Goal: Task Accomplishment & Management: Manage account settings

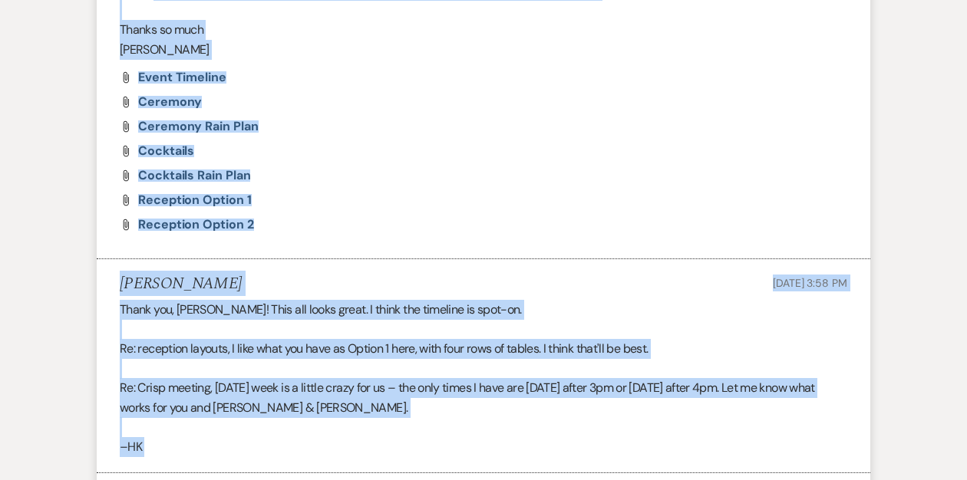
drag, startPoint x: 367, startPoint y: 97, endPoint x: 424, endPoint y: -21, distance: 131.8
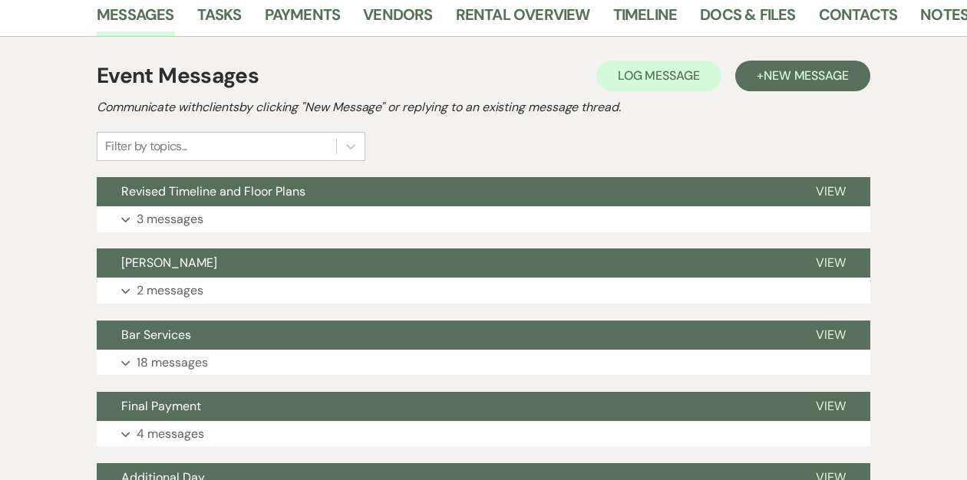
scroll to position [262, 0]
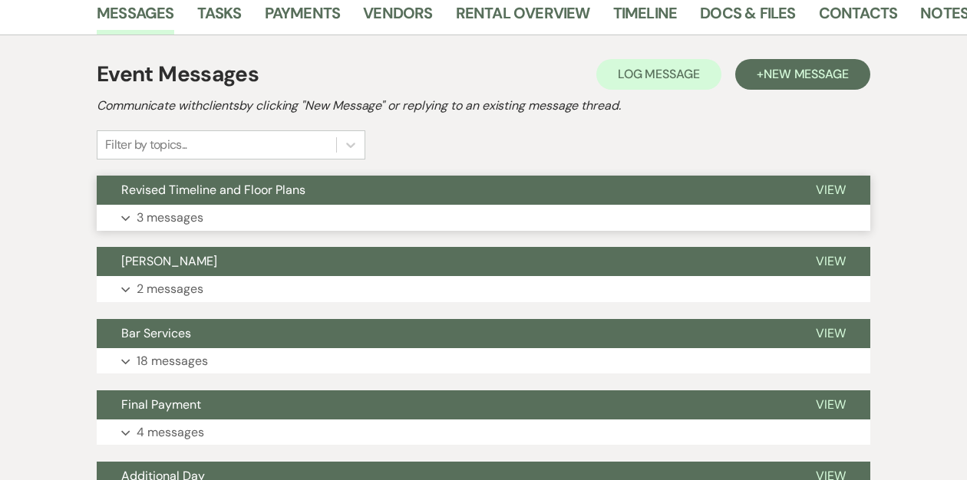
click at [317, 186] on button "Revised Timeline and Floor Plans" at bounding box center [444, 190] width 694 height 29
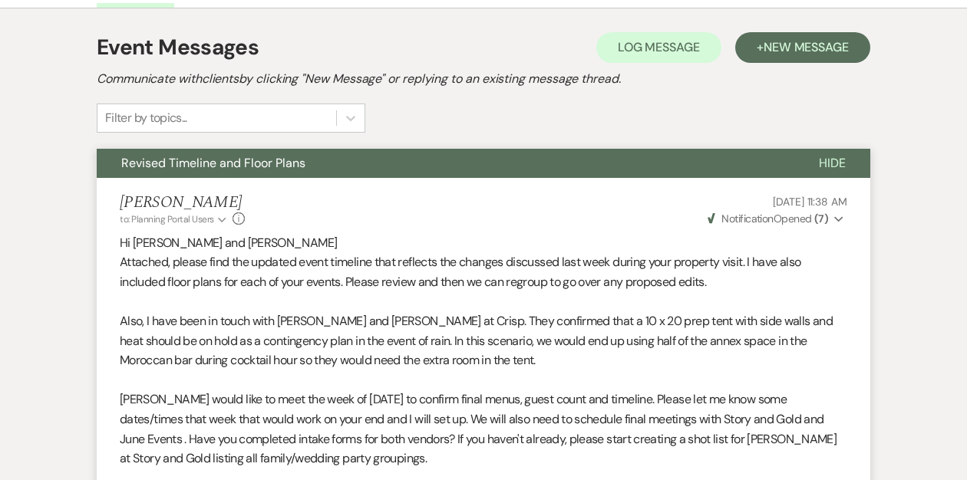
scroll to position [0, 0]
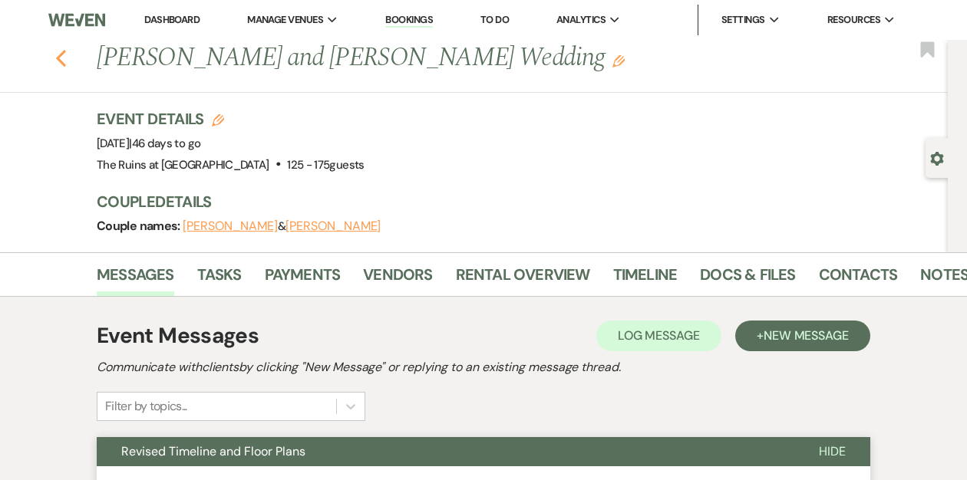
click at [66, 61] on div "Previous Hannah Kramer and Keith Larsen's Wedding Edit Bookmark" at bounding box center [469, 66] width 955 height 53
click at [62, 58] on icon "Previous" at bounding box center [61, 58] width 12 height 18
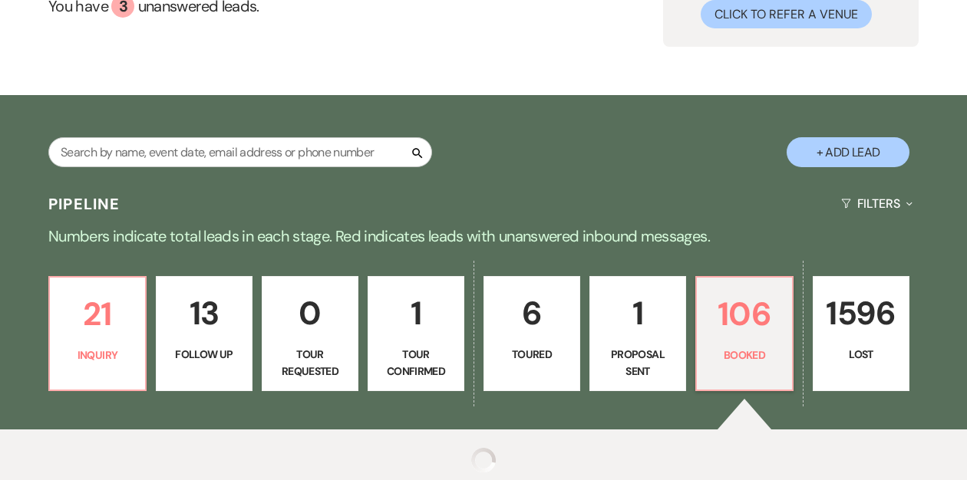
scroll to position [188, 0]
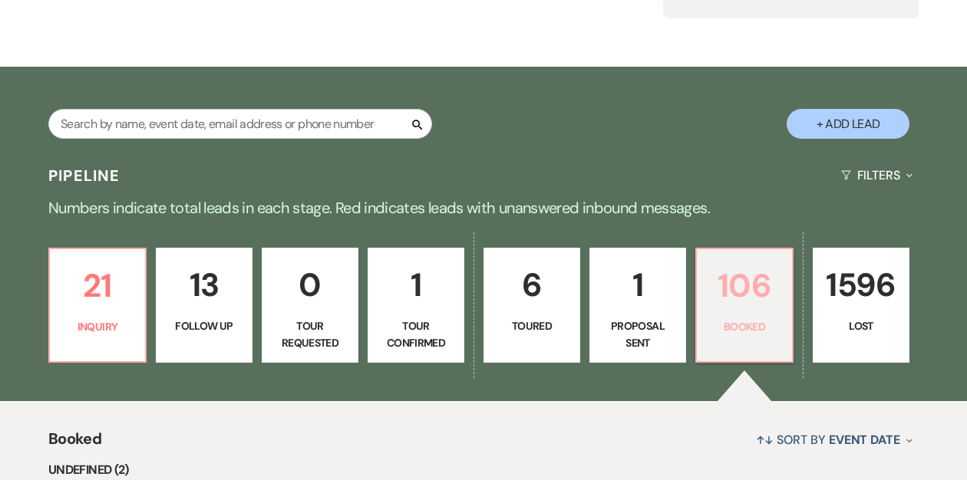
click at [756, 320] on p "Booked" at bounding box center [744, 326] width 77 height 17
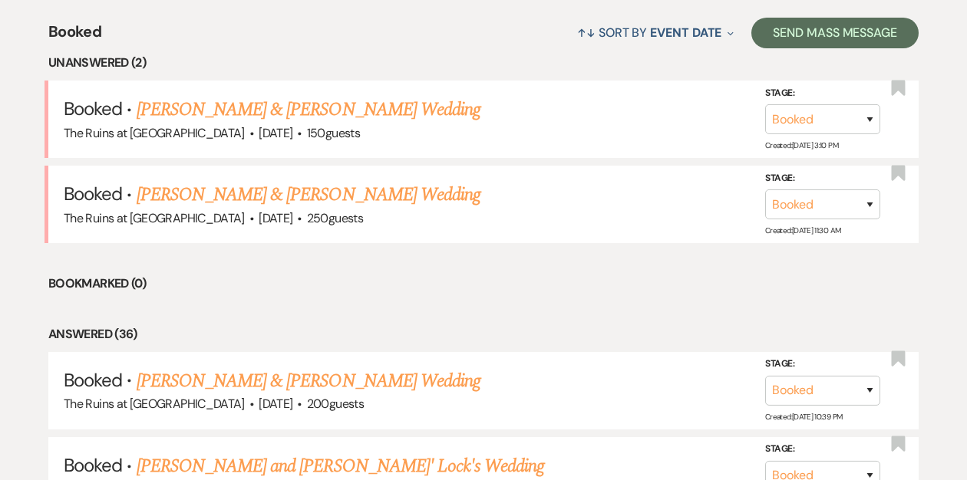
scroll to position [504, 0]
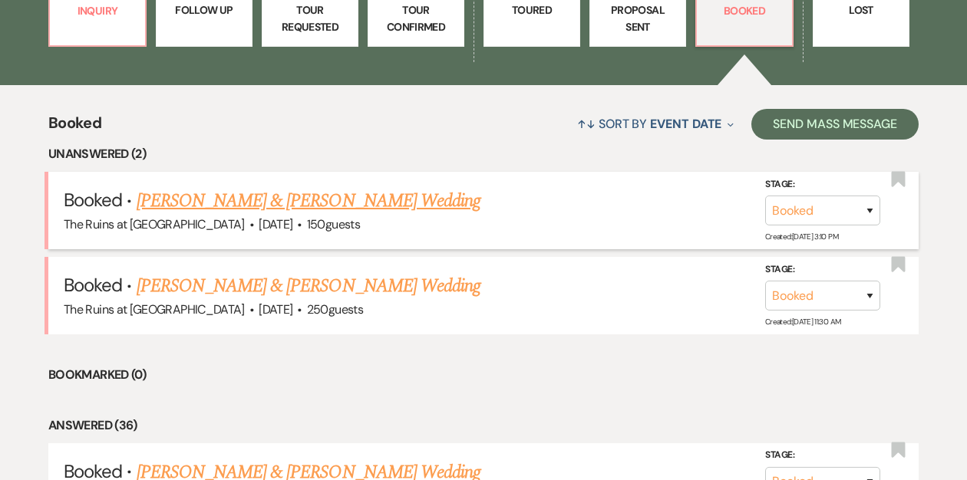
click at [344, 201] on link "Jordan Fong & Julia Smith's Wedding" at bounding box center [309, 201] width 344 height 28
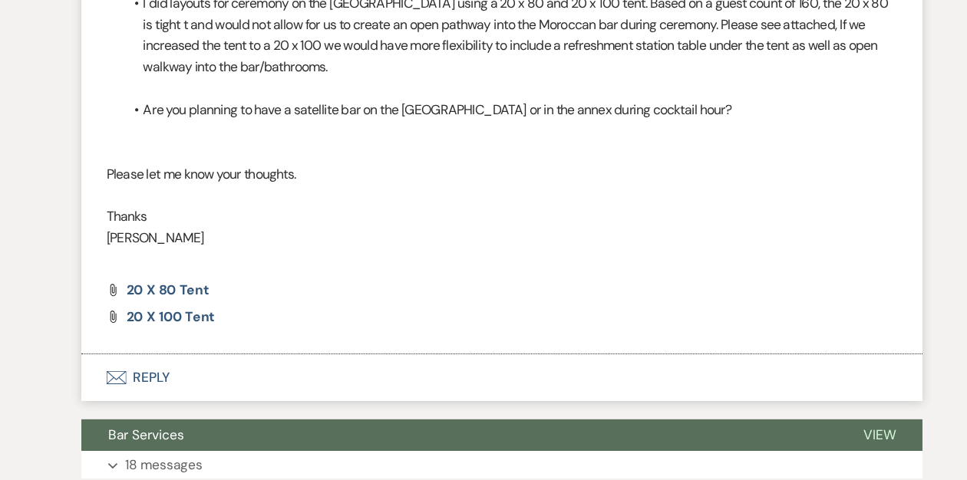
scroll to position [2054, 0]
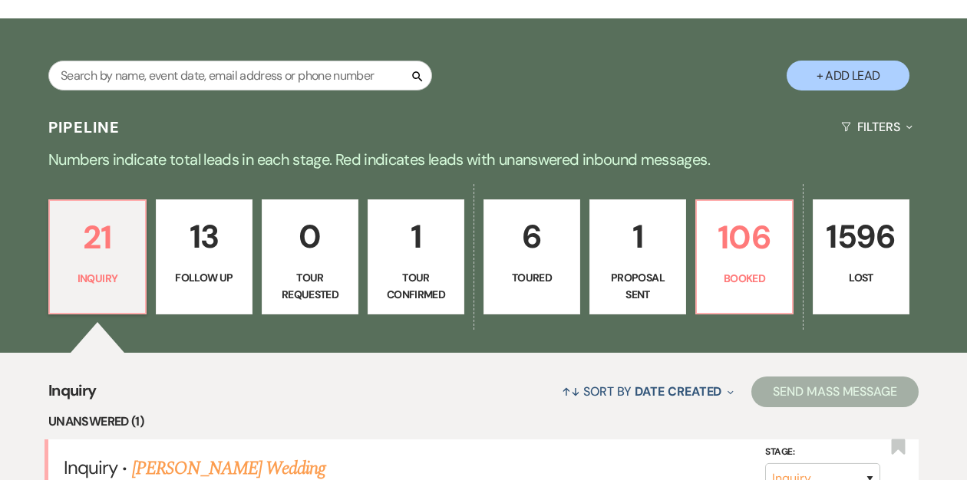
scroll to position [239, 0]
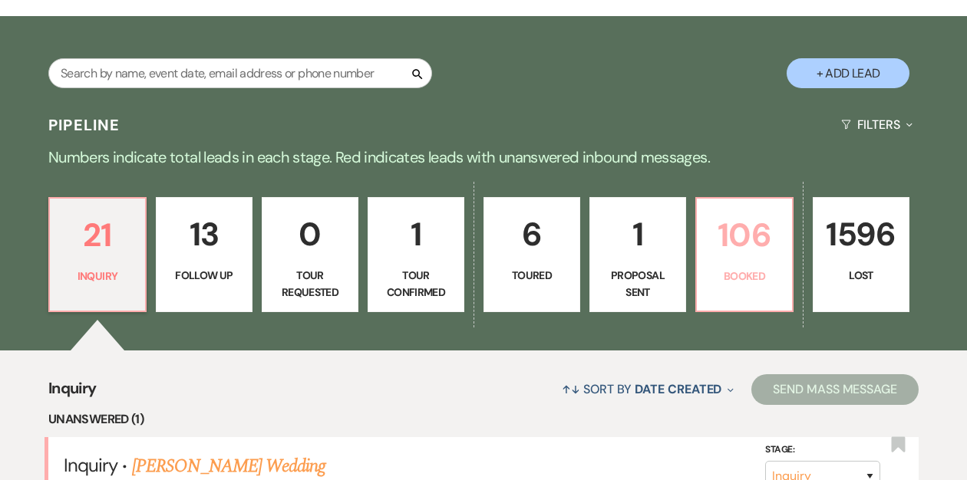
click at [710, 239] on p "106" at bounding box center [744, 234] width 77 height 51
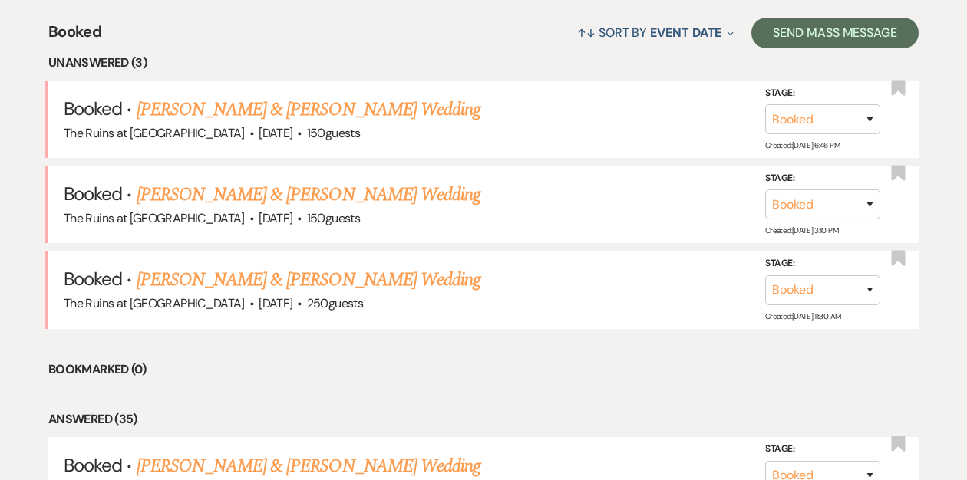
scroll to position [595, 0]
click at [308, 110] on link "Liz White & Kevin Aportela-Flores's Wedding" at bounding box center [309, 111] width 344 height 28
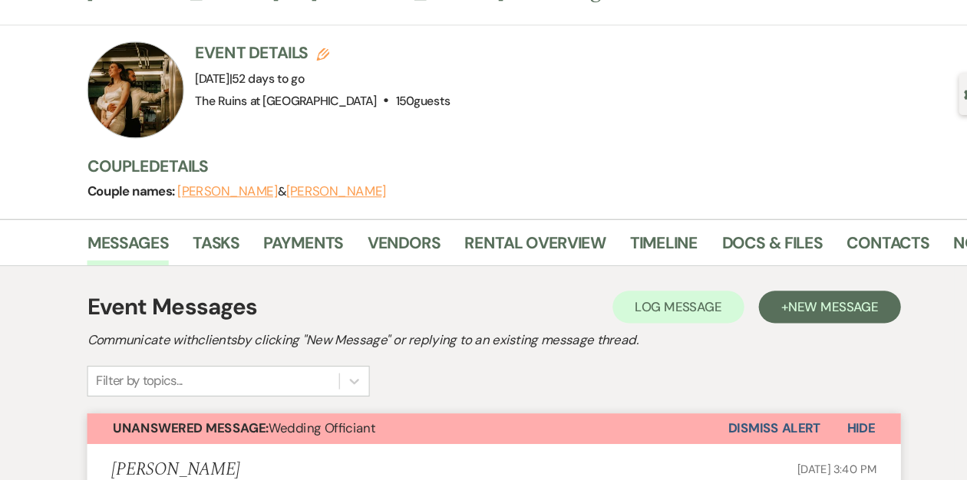
scroll to position [45, 0]
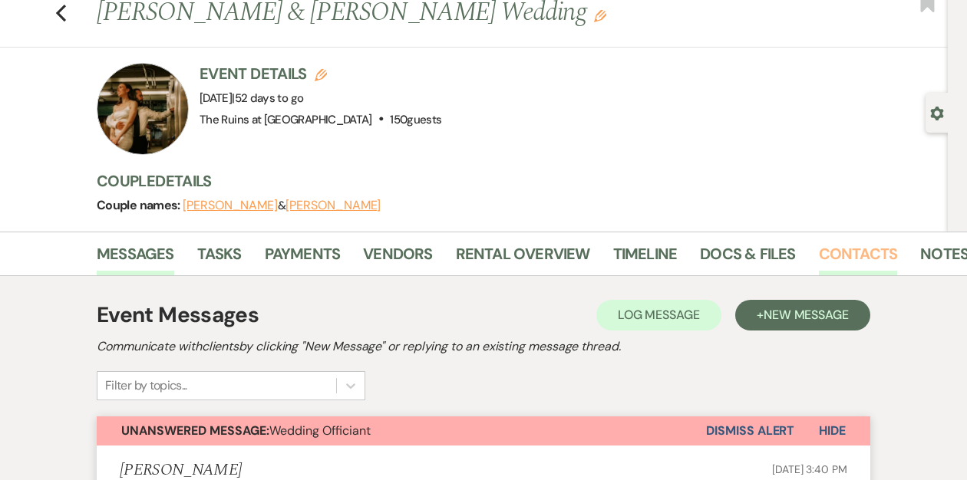
click at [839, 253] on link "Contacts" at bounding box center [858, 259] width 79 height 34
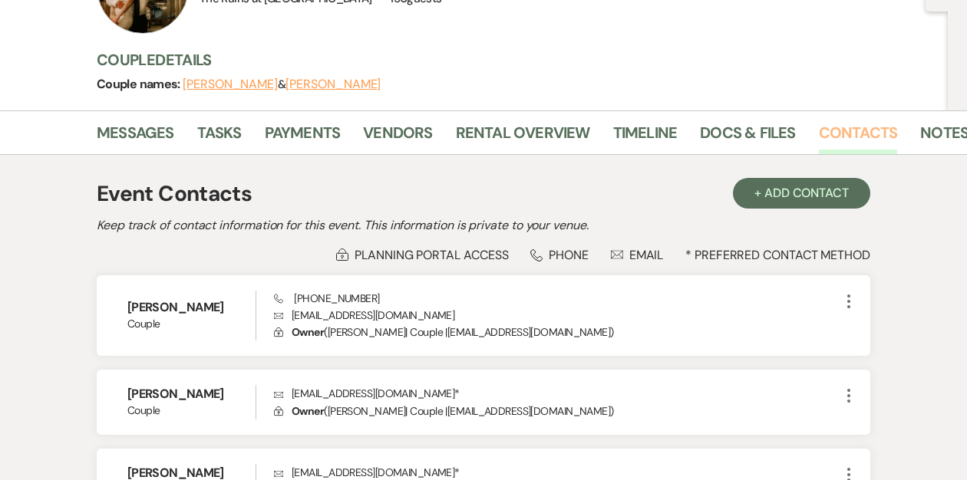
scroll to position [168, 0]
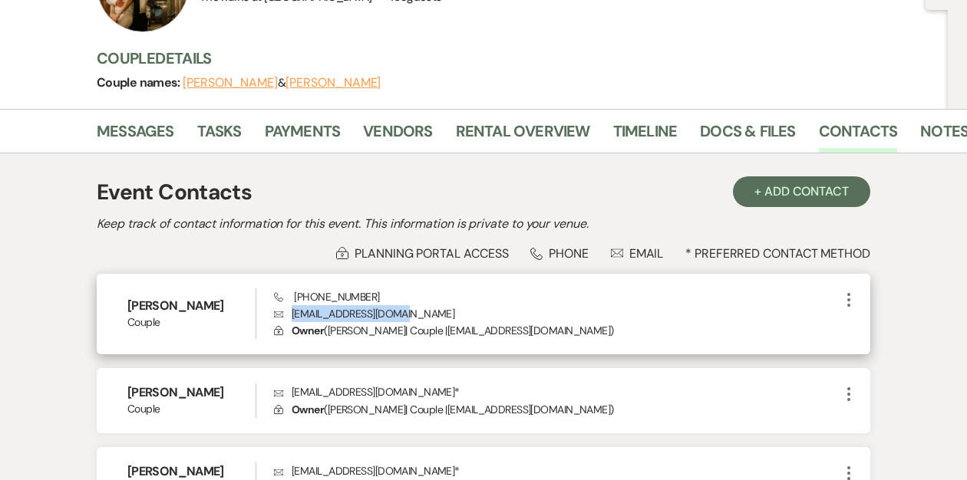
drag, startPoint x: 405, startPoint y: 310, endPoint x: 287, endPoint y: 315, distance: 118.3
click at [287, 315] on p "Envelope lizwhitenyc@gmail.com" at bounding box center [556, 313] width 565 height 17
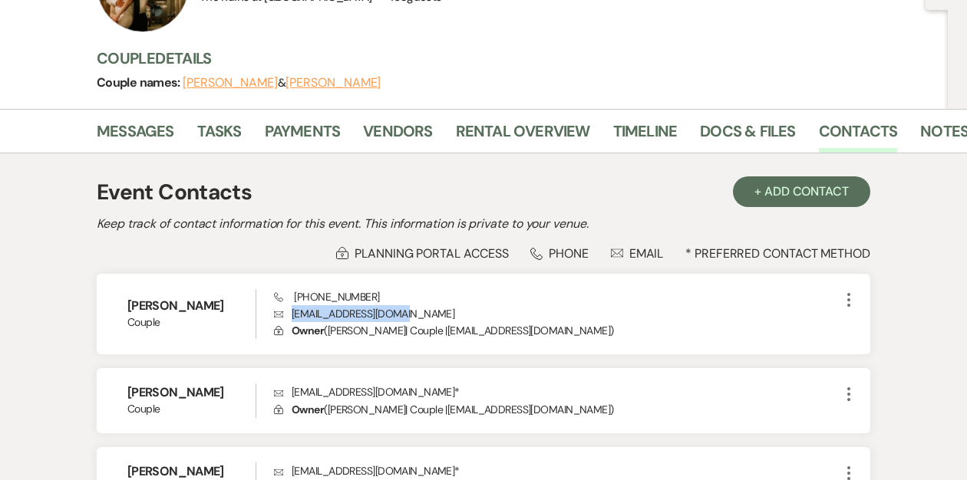
copy p "lizwhitenyc@gmail.com"
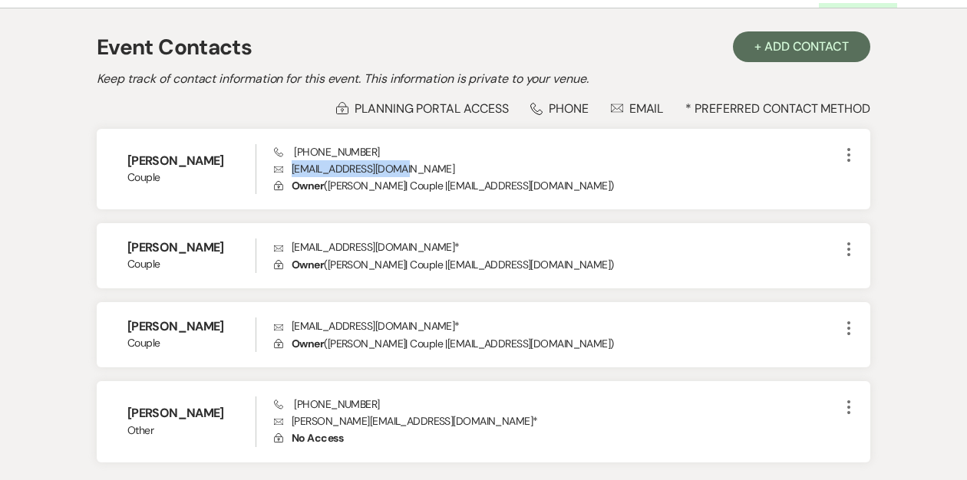
scroll to position [314, 0]
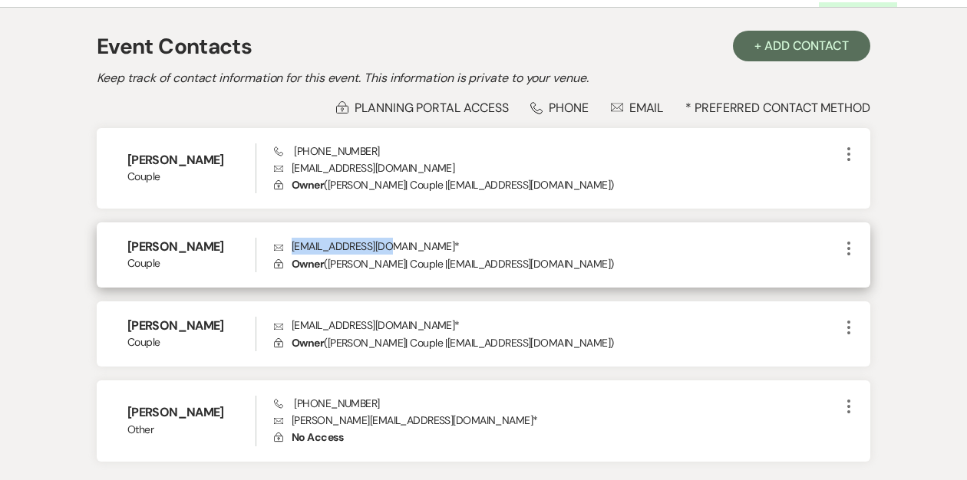
drag, startPoint x: 391, startPoint y: 249, endPoint x: 289, endPoint y: 248, distance: 101.3
click at [289, 248] on p "Envelope kafadm1n@gmail.com *" at bounding box center [556, 246] width 565 height 17
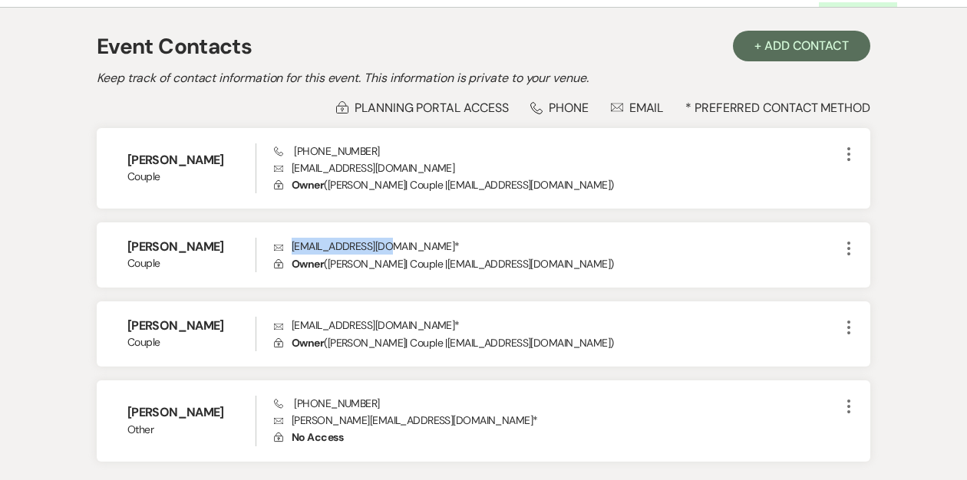
copy p "kafadm1n@gmail.com"
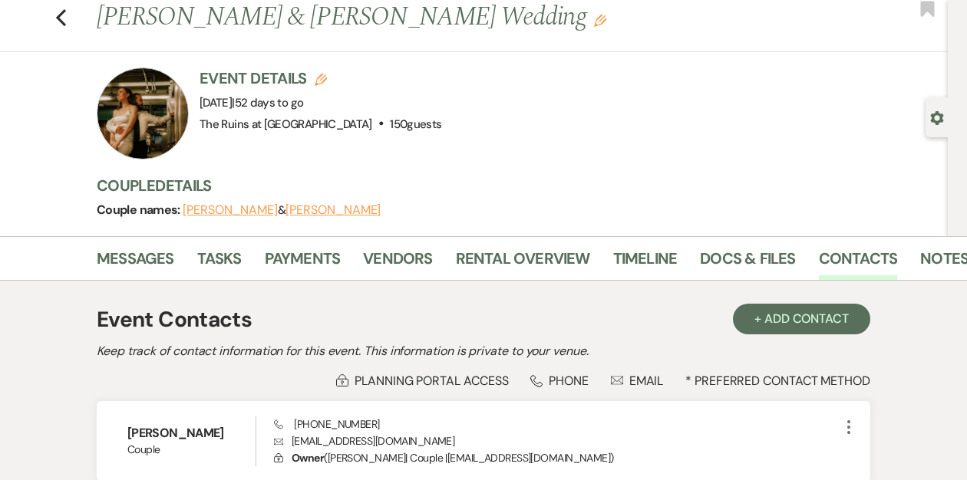
scroll to position [0, 0]
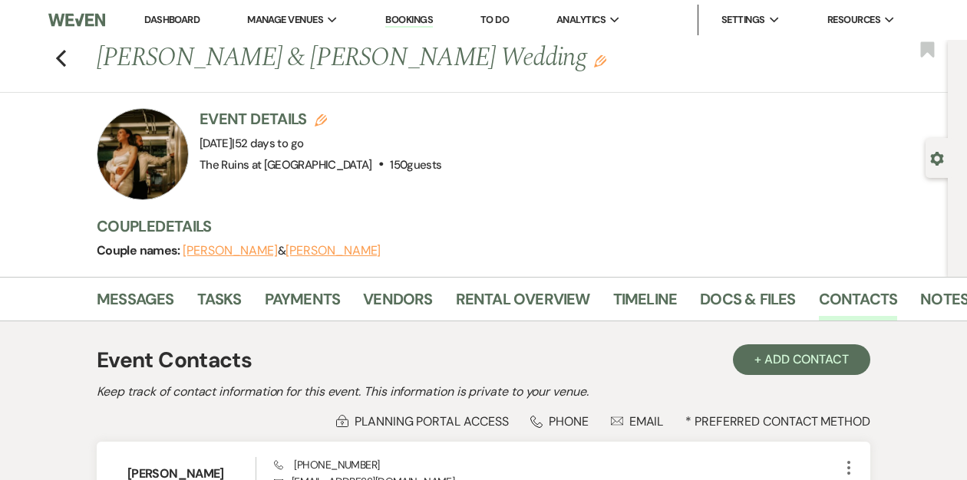
click at [160, 18] on link "Dashboard" at bounding box center [171, 19] width 55 height 13
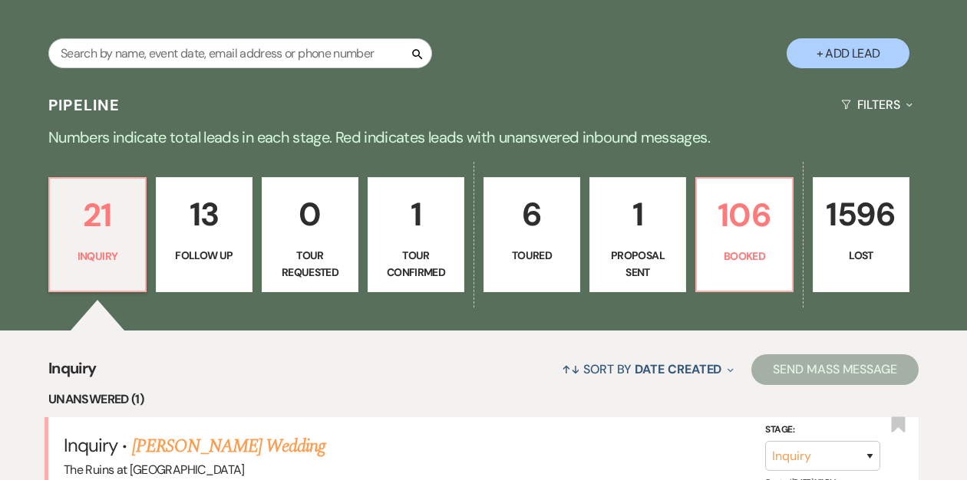
scroll to position [311, 0]
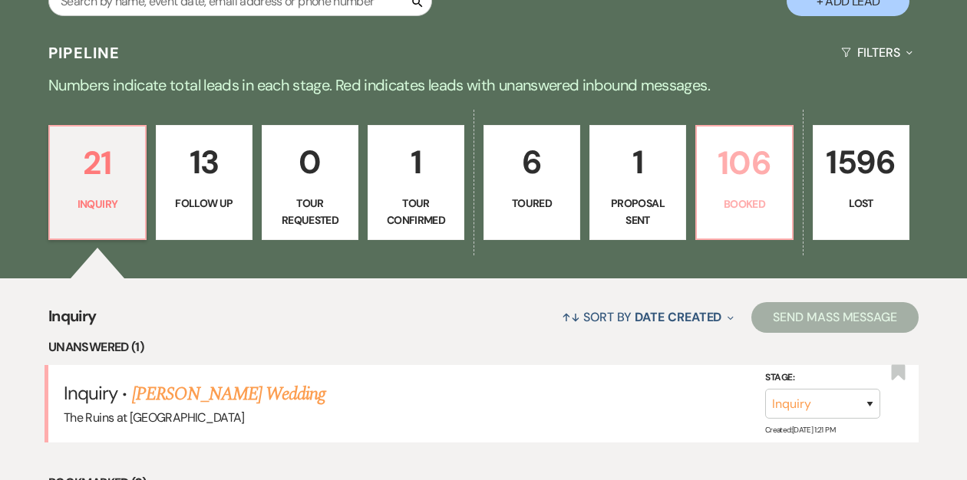
click at [736, 196] on p "Booked" at bounding box center [744, 204] width 77 height 17
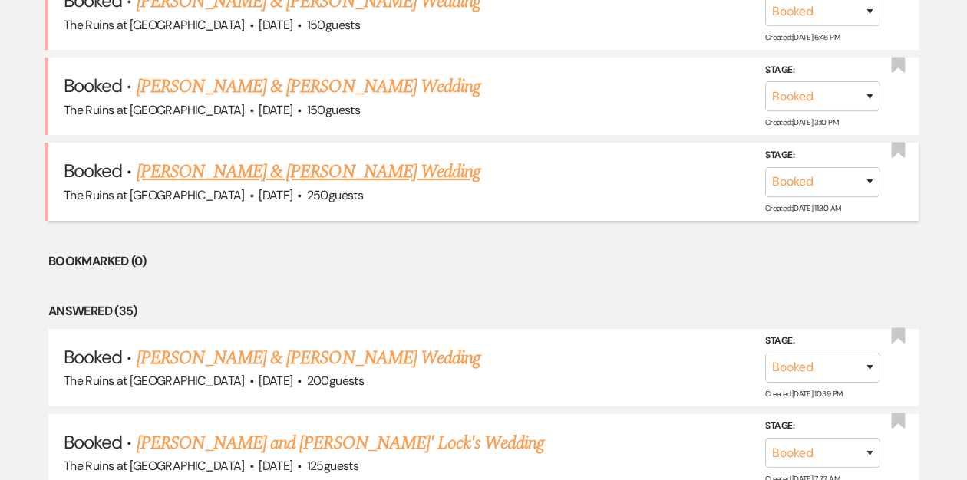
scroll to position [611, 0]
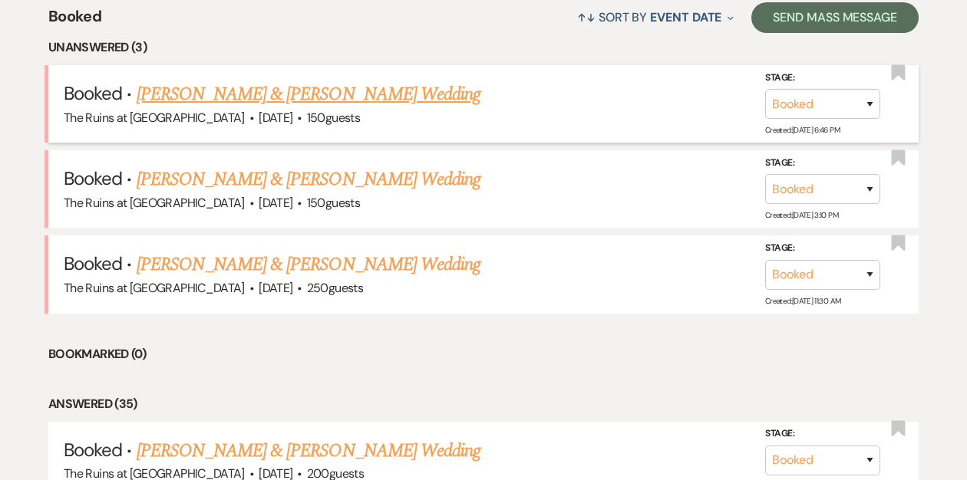
click at [325, 98] on link "Liz White & Kevin Aportela-Flores's Wedding" at bounding box center [309, 95] width 344 height 28
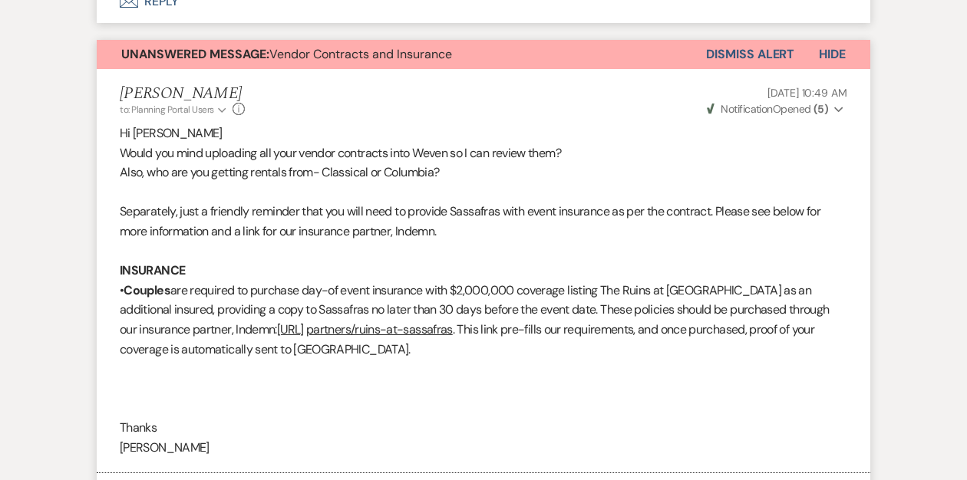
scroll to position [824, 0]
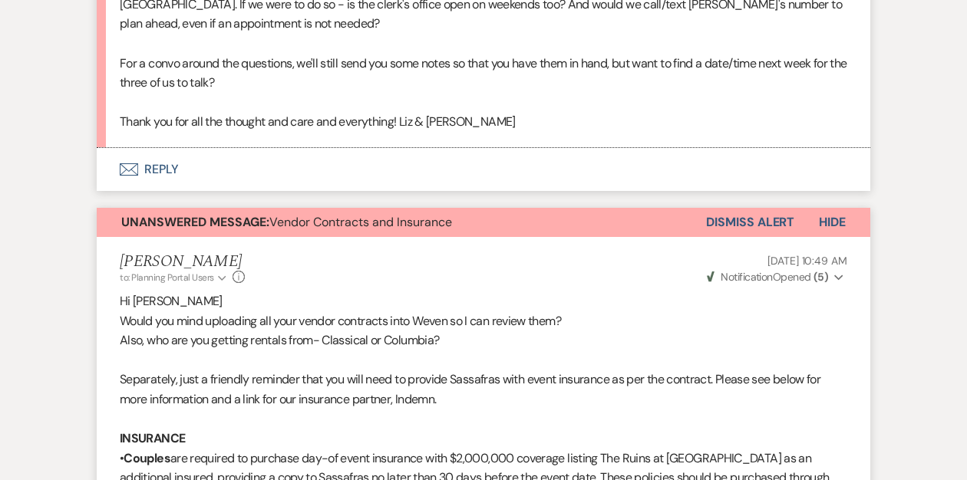
click at [746, 220] on button "Dismiss Alert" at bounding box center [750, 222] width 88 height 29
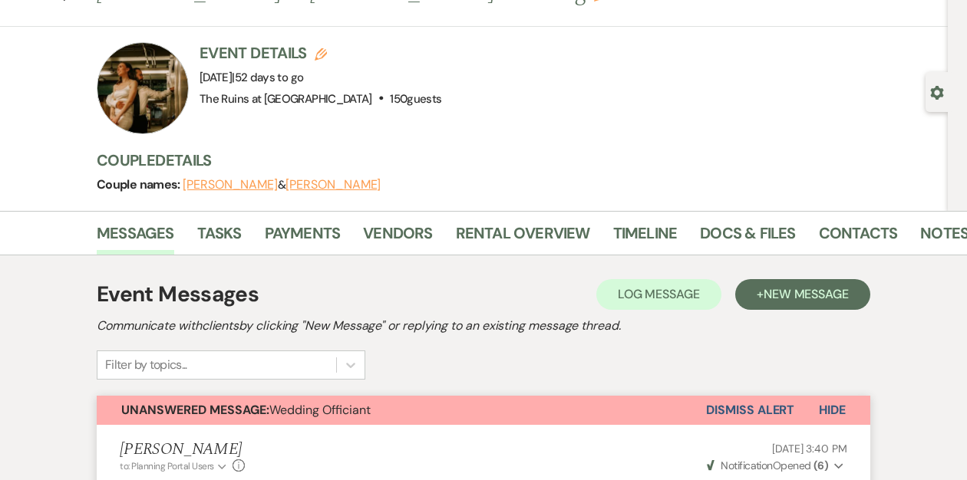
scroll to position [0, 0]
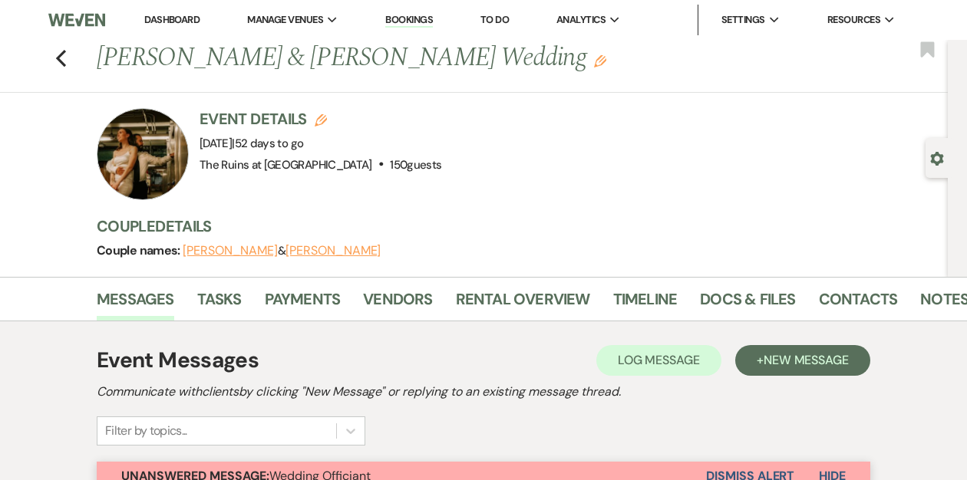
click at [67, 63] on div "Previous Liz White & Kevin Aportela-Flores's Wedding Edit Bookmark" at bounding box center [469, 66] width 955 height 53
click at [63, 64] on use "button" at bounding box center [61, 58] width 10 height 17
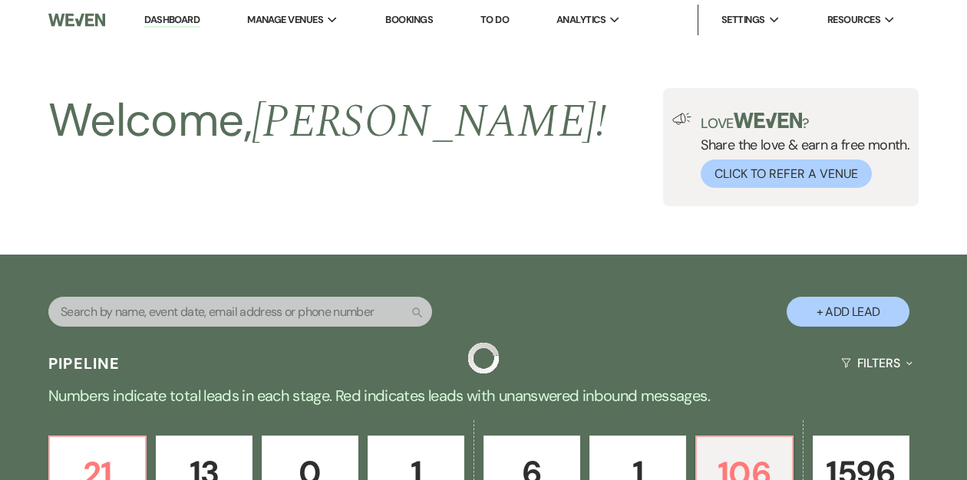
scroll to position [611, 0]
